Goal: Download file/media

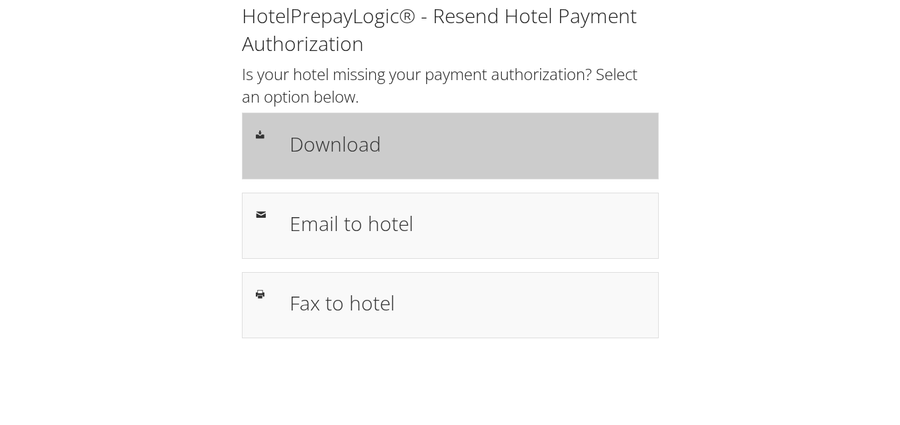
click at [469, 163] on div "Download" at bounding box center [467, 146] width 375 height 38
click at [395, 126] on div "Download" at bounding box center [450, 146] width 417 height 66
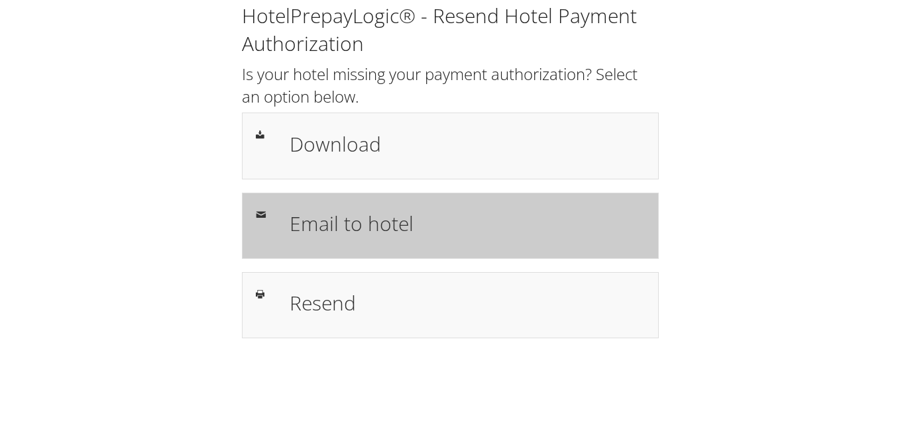
click at [474, 235] on h1 "Email to hotel" at bounding box center [467, 224] width 355 height 30
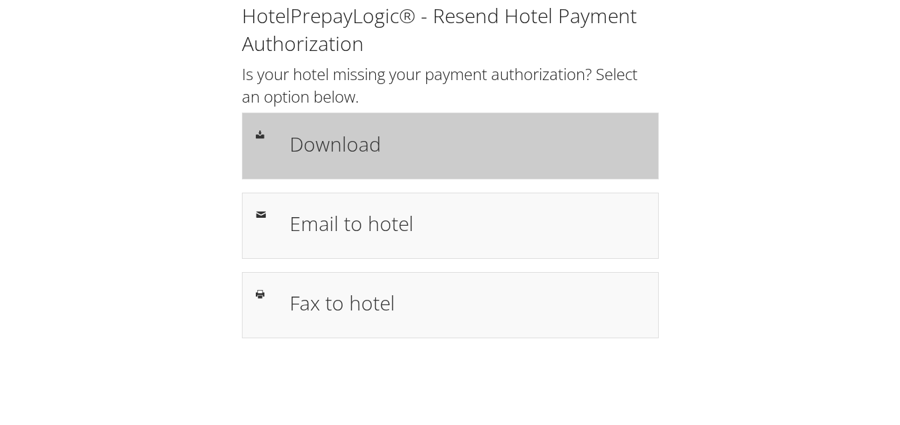
drag, startPoint x: 0, startPoint y: 0, endPoint x: 425, endPoint y: 142, distance: 447.9
click at [425, 142] on h1 "Download" at bounding box center [467, 144] width 355 height 30
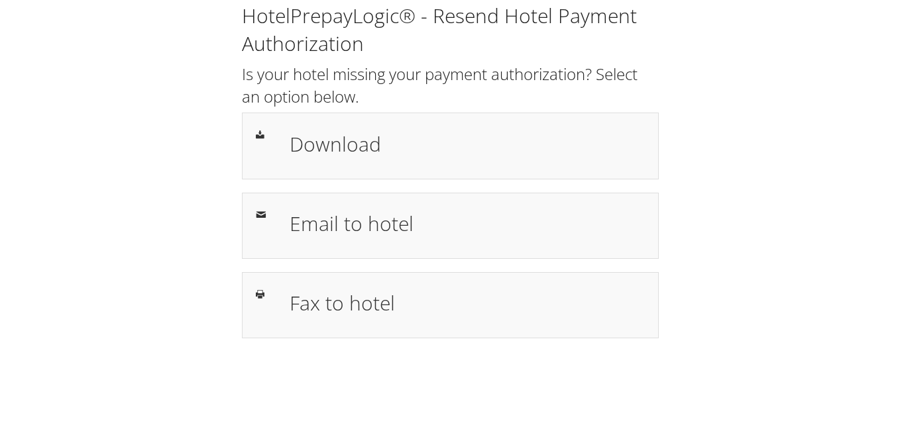
click at [329, 132] on h1 "Download" at bounding box center [467, 144] width 355 height 30
